Goal: Navigation & Orientation: Find specific page/section

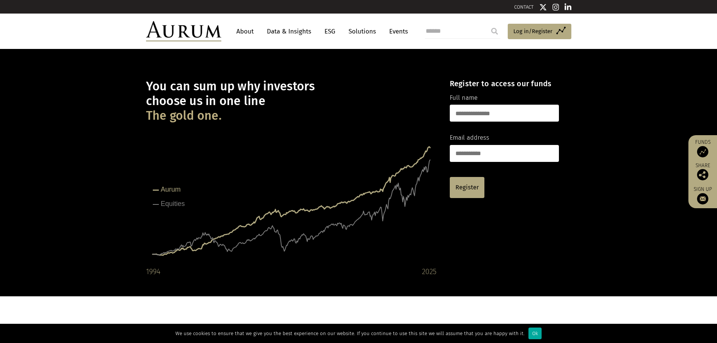
drag, startPoint x: 702, startPoint y: 96, endPoint x: 700, endPoint y: 77, distance: 18.9
click at [700, 77] on div "You can sum up why investors choose us in one line The gold one. Created with H…" at bounding box center [358, 172] width 717 height 247
click at [700, 78] on div "You can sum up why investors choose us in one line The gold one. Created with H…" at bounding box center [358, 172] width 717 height 247
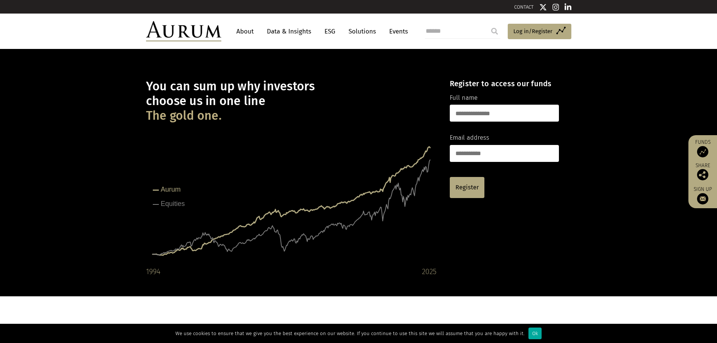
click at [245, 33] on link "About" at bounding box center [244, 31] width 25 height 14
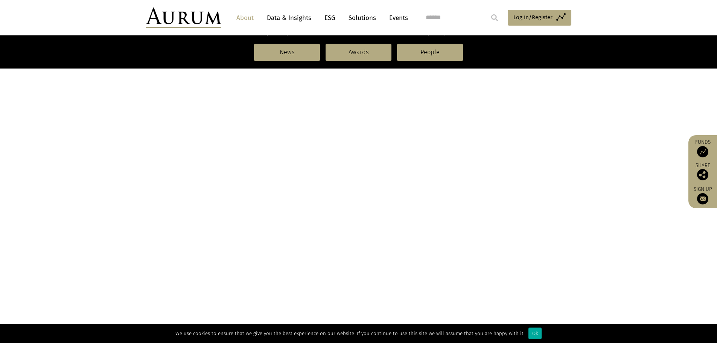
scroll to position [226, 0]
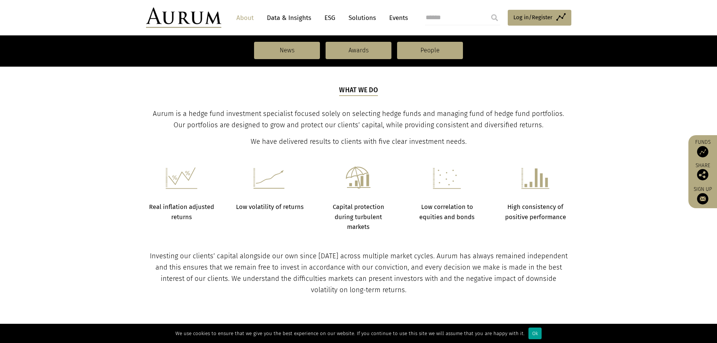
click at [528, 333] on div "Ok" at bounding box center [534, 333] width 13 height 12
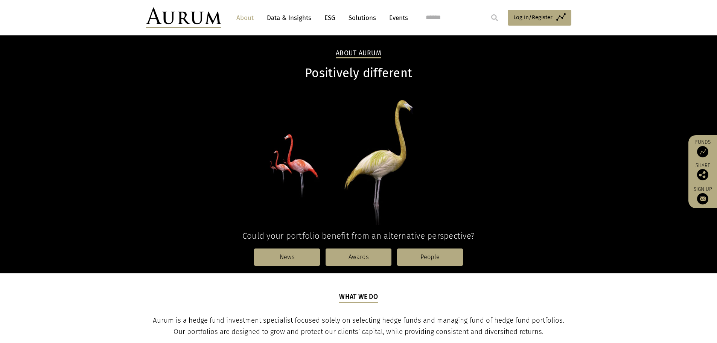
scroll to position [0, 0]
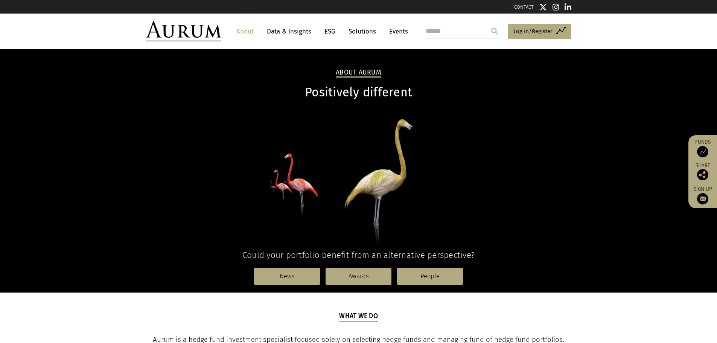
click at [280, 31] on link "Data & Insights" at bounding box center [289, 31] width 52 height 14
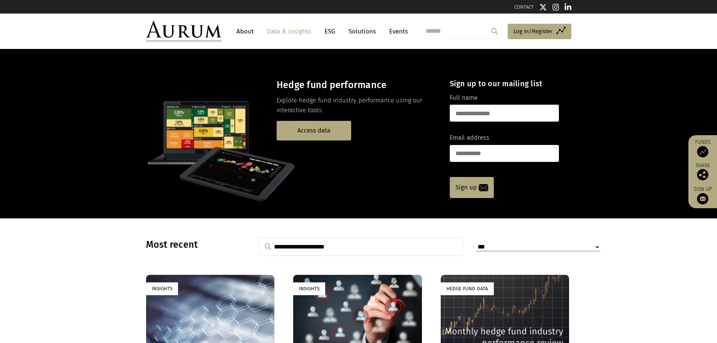
drag, startPoint x: 564, startPoint y: 81, endPoint x: 564, endPoint y: 122, distance: 41.0
click at [247, 35] on link "About" at bounding box center [244, 31] width 25 height 14
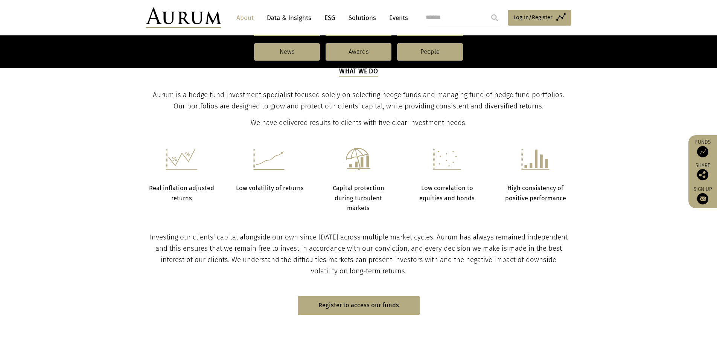
scroll to position [339, 0]
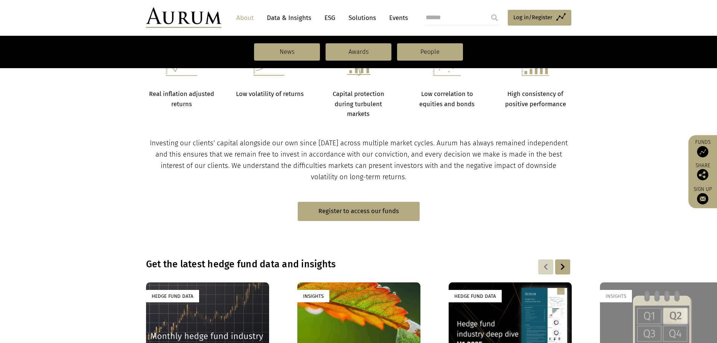
drag, startPoint x: 708, startPoint y: 117, endPoint x: 708, endPoint y: 113, distance: 4.2
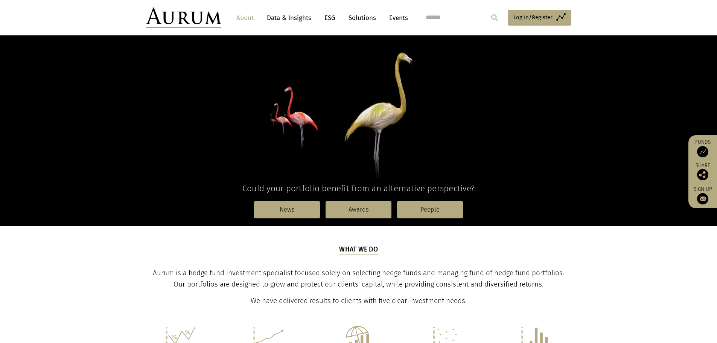
scroll to position [0, 0]
